Goal: Download file/media

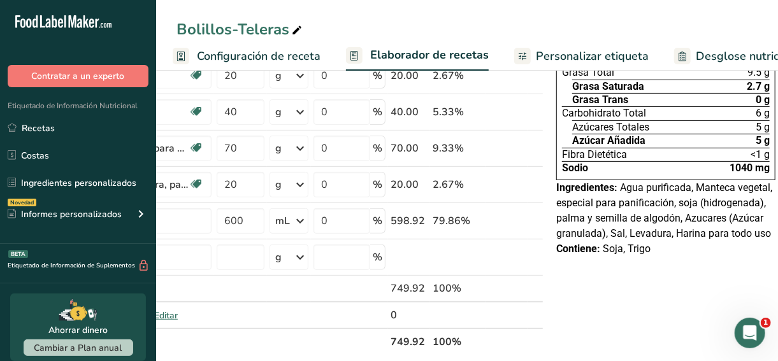
scroll to position [141, 0]
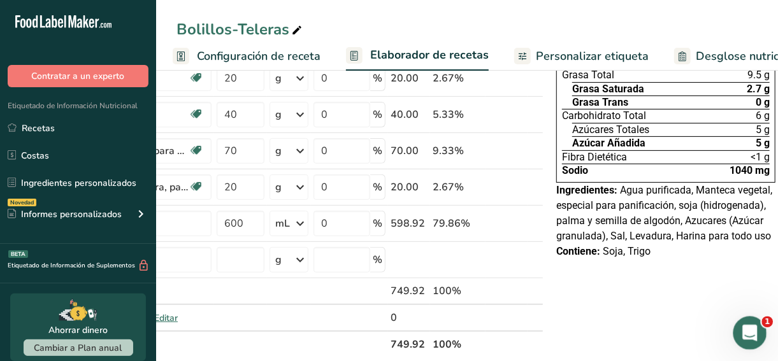
click at [747, 330] on icon "Abrir Intercom Messenger" at bounding box center [748, 331] width 21 height 21
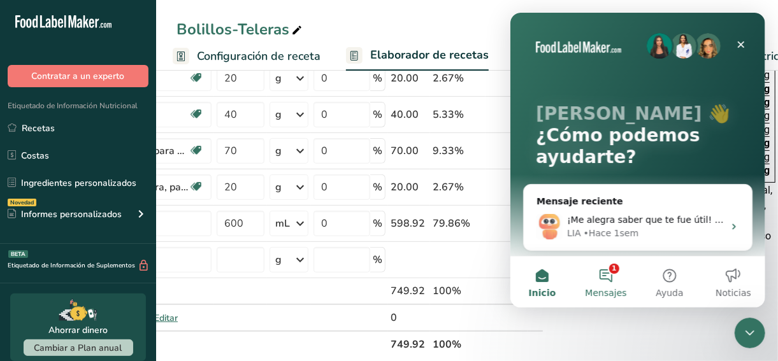
click at [613, 275] on button "1 Mensajes" at bounding box center [606, 282] width 64 height 51
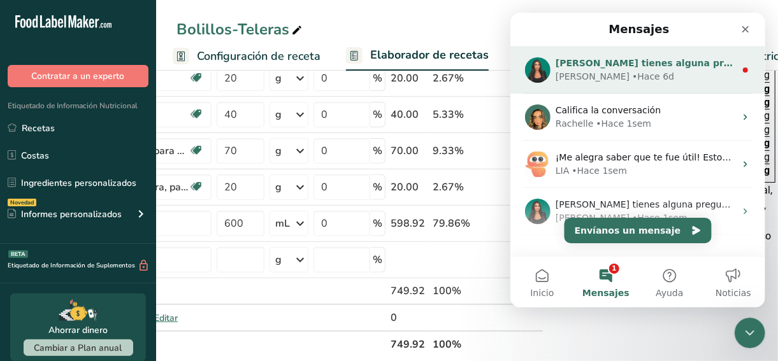
click at [668, 69] on div "[PERSON_NAME] tienes alguna pregunta no dudes en consultarnos. ¡Estamos aquí pa…" at bounding box center [645, 63] width 180 height 13
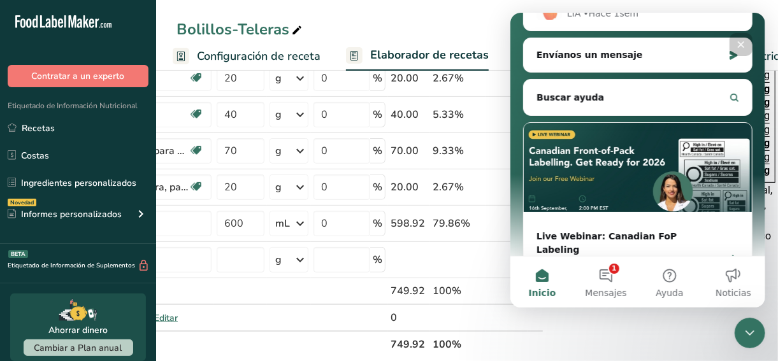
scroll to position [238, 0]
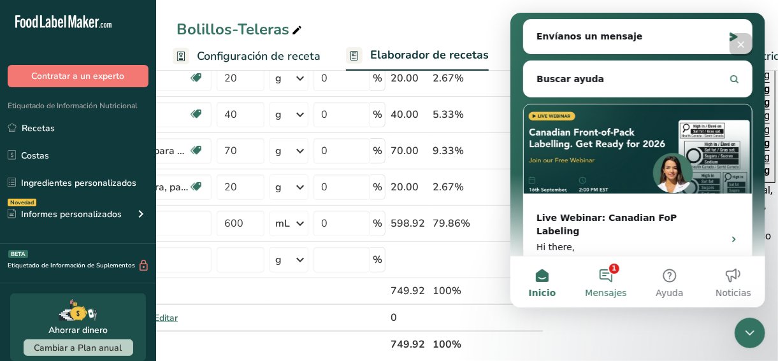
click at [608, 303] on button "1 Mensajes" at bounding box center [606, 282] width 64 height 51
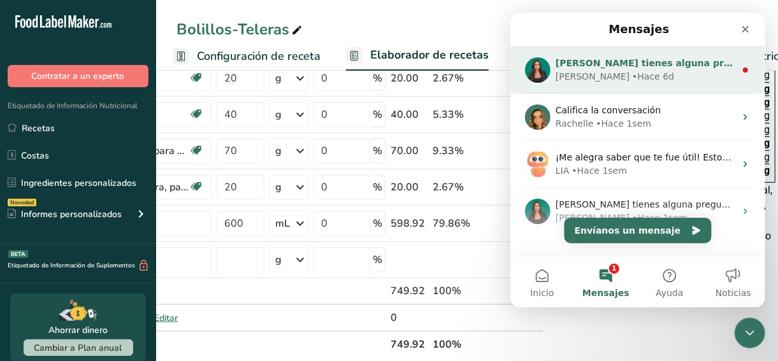
click at [667, 73] on div "Aya • Hace 6d" at bounding box center [645, 76] width 180 height 13
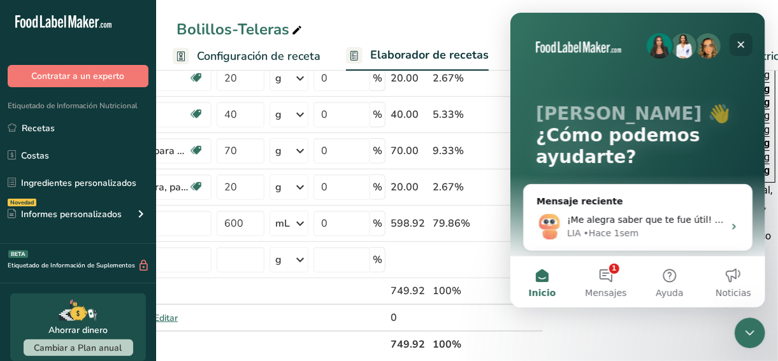
click at [750, 47] on div "Cerrar" at bounding box center [740, 44] width 23 height 23
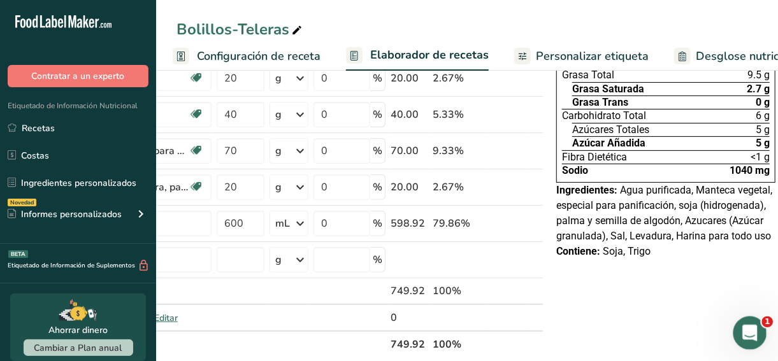
click at [741, 342] on div "Abrir Intercom Messenger" at bounding box center [748, 331] width 42 height 42
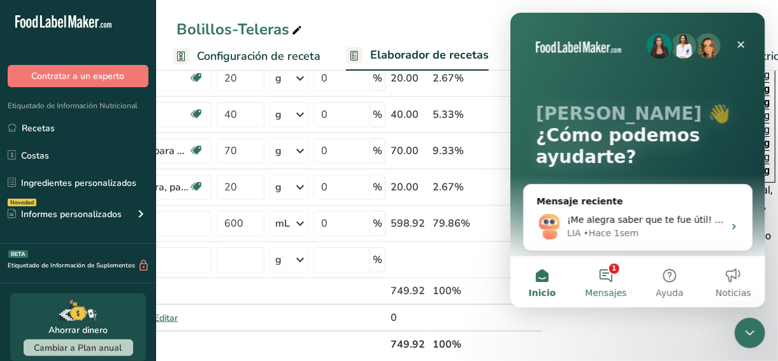
click at [580, 285] on button "1 Mensajes" at bounding box center [606, 282] width 64 height 51
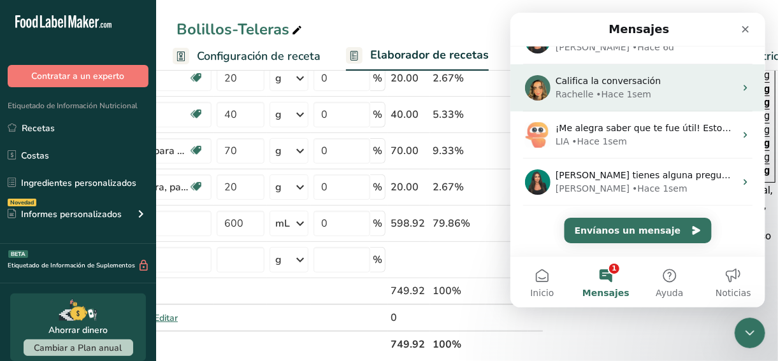
scroll to position [0, 0]
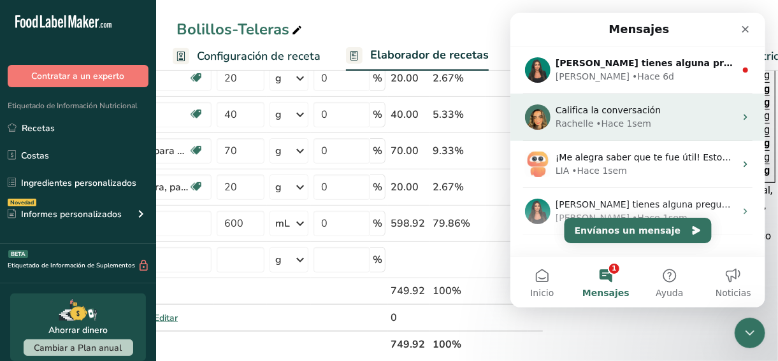
click at [669, 128] on div "[PERSON_NAME] • Hace 1sem" at bounding box center [645, 123] width 180 height 13
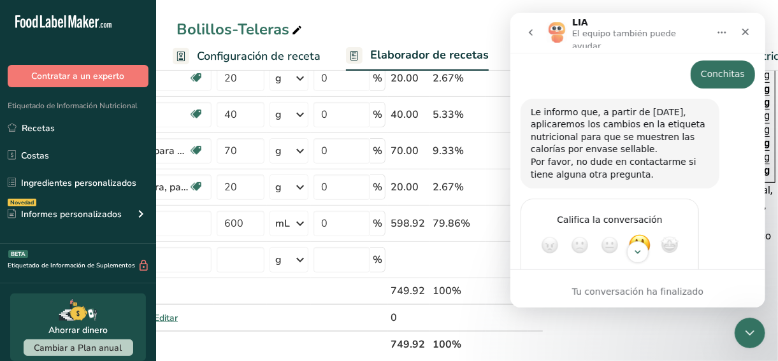
scroll to position [597, 0]
click at [745, 321] on div "Cerrar Intercom Messenger" at bounding box center [748, 331] width 31 height 31
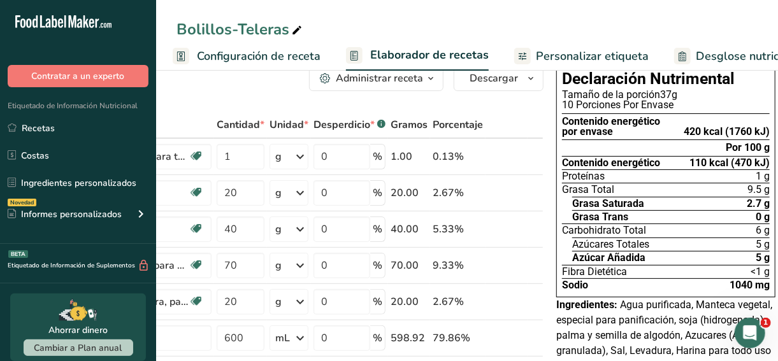
scroll to position [0, 0]
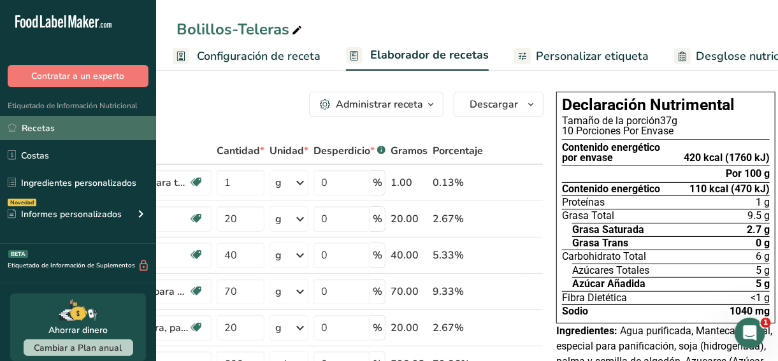
click at [54, 129] on link "Recetas" at bounding box center [78, 128] width 156 height 24
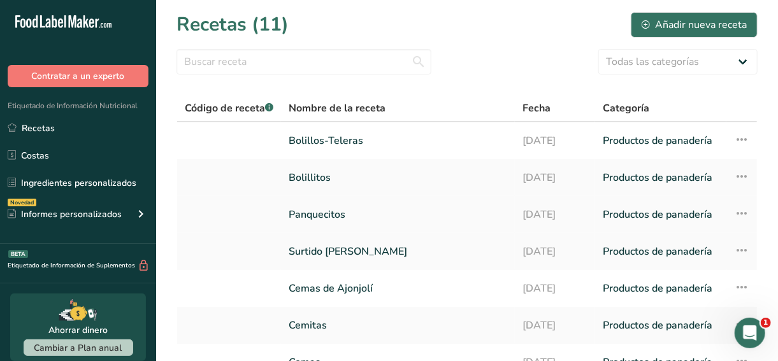
scroll to position [233, 0]
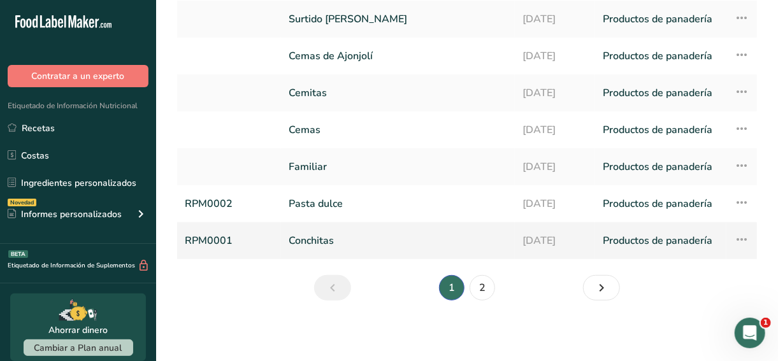
click at [399, 243] on link "Conchitas" at bounding box center [398, 241] width 219 height 27
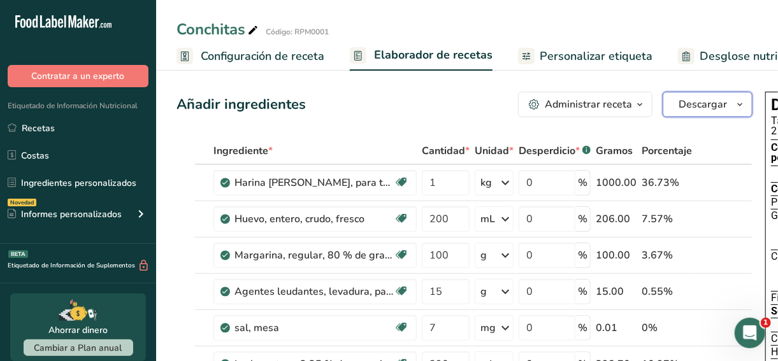
click at [718, 101] on span "Descargar" at bounding box center [703, 104] width 48 height 15
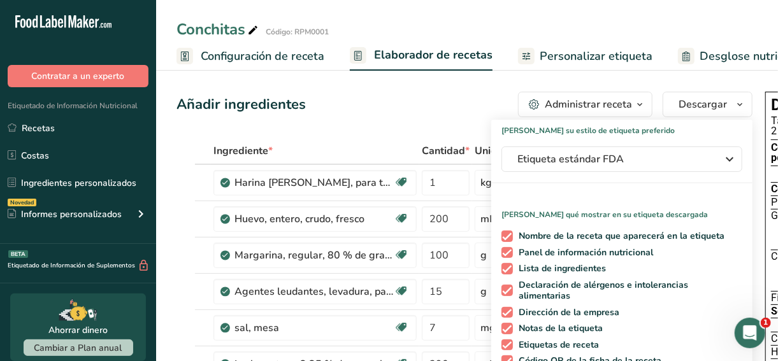
click at [623, 145] on div "[PERSON_NAME] su estilo de etiqueta preferido Etiqueta estándar FDA Etiqueta es…" at bounding box center [622, 282] width 261 height 325
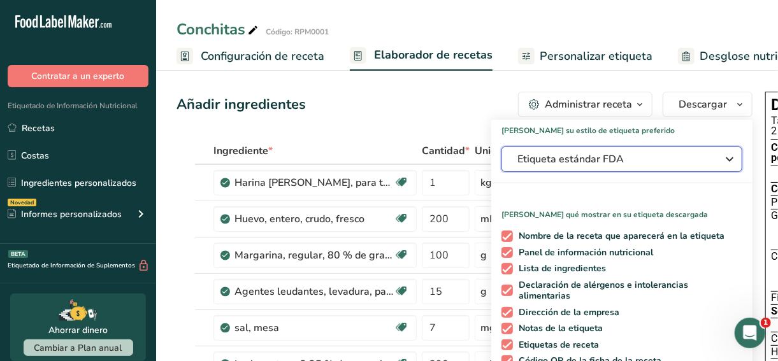
click at [588, 166] on span "Etiqueta estándar FDA" at bounding box center [613, 159] width 191 height 15
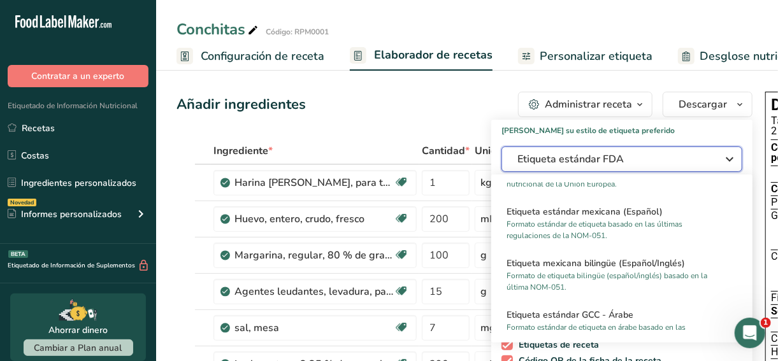
scroll to position [854, 0]
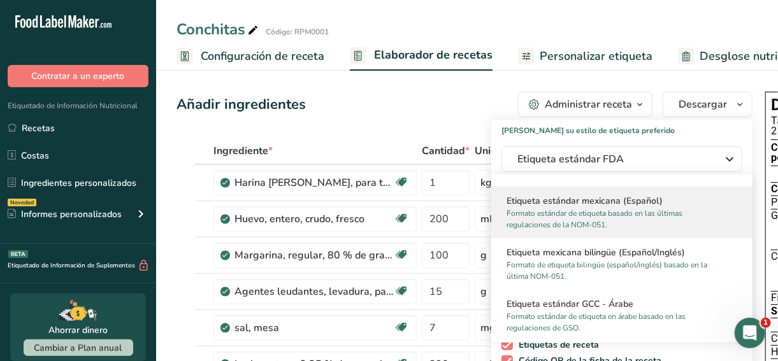
click at [595, 219] on p "Formato estándar de etiqueta basado en las últimas regulaciones de la NOM-051." at bounding box center [616, 219] width 219 height 23
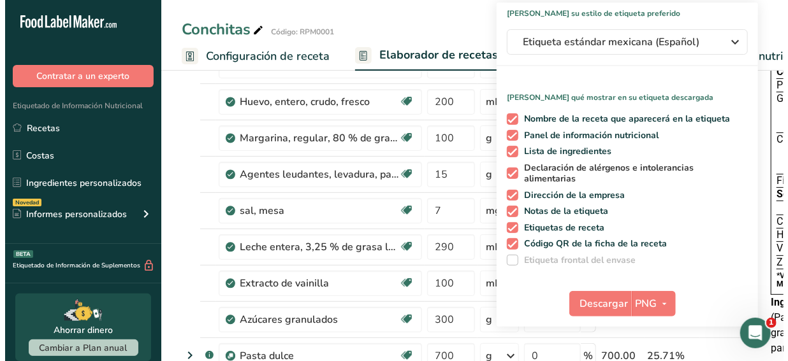
scroll to position [120, 0]
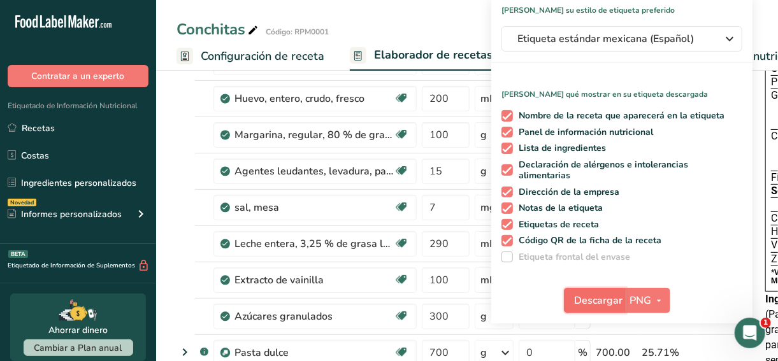
click at [597, 297] on span "Descargar" at bounding box center [599, 300] width 48 height 15
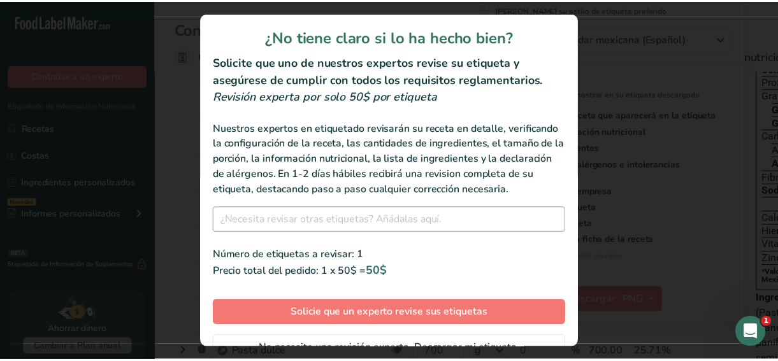
scroll to position [70, 0]
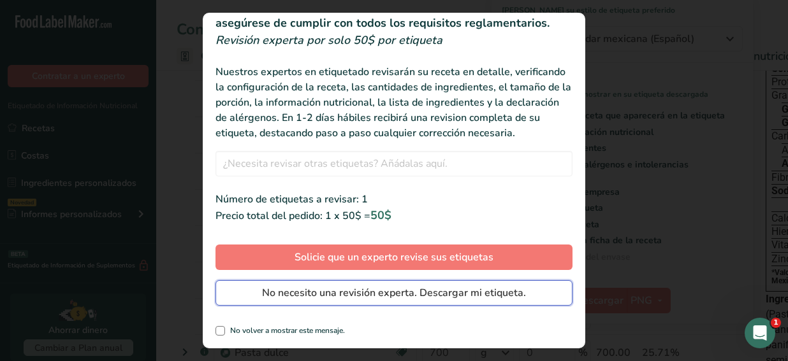
click at [330, 294] on span "No necesito una revisión experta. Descargar mi etiqueta." at bounding box center [394, 293] width 264 height 15
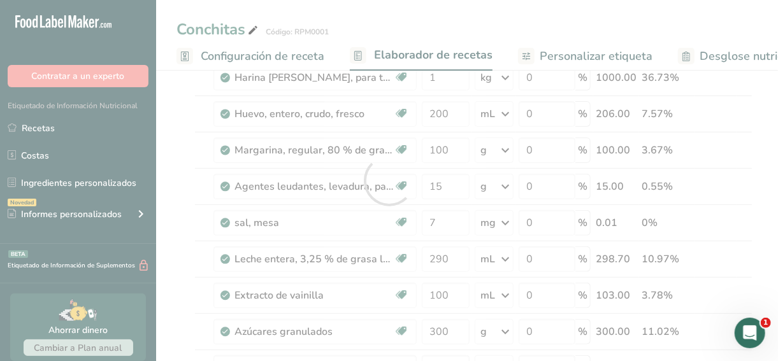
scroll to position [0, 0]
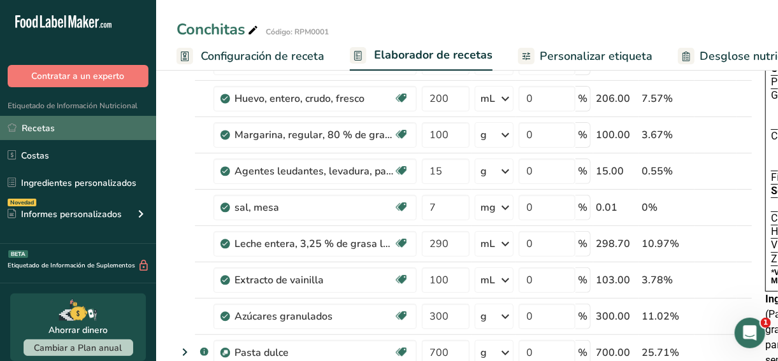
click at [66, 126] on link "Recetas" at bounding box center [78, 128] width 156 height 24
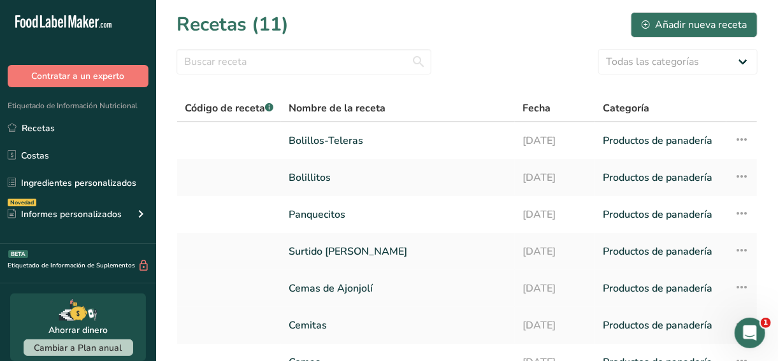
scroll to position [233, 0]
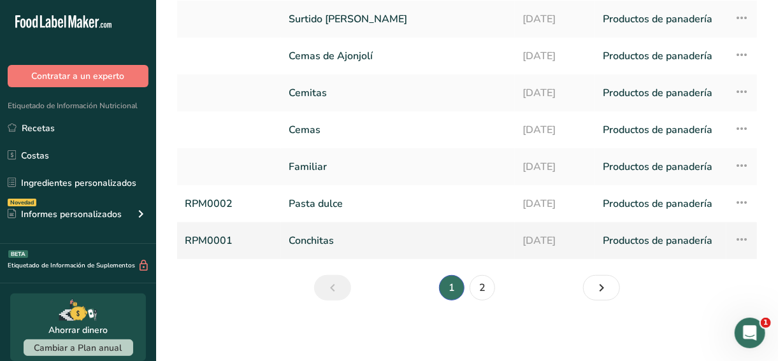
click at [340, 241] on link "Conchitas" at bounding box center [398, 241] width 219 height 27
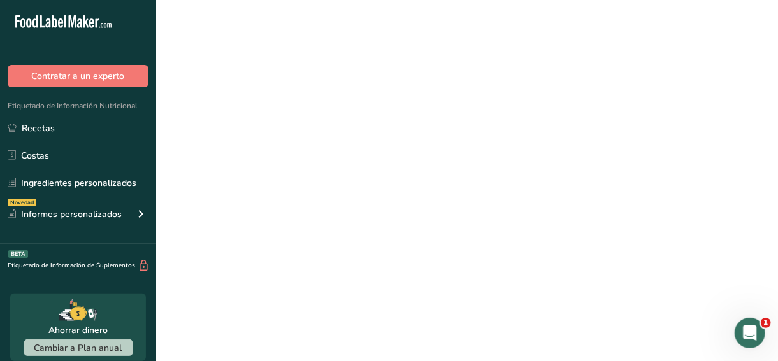
click at [340, 241] on link "Conchitas" at bounding box center [398, 241] width 219 height 27
